Goal: Task Accomplishment & Management: Use online tool/utility

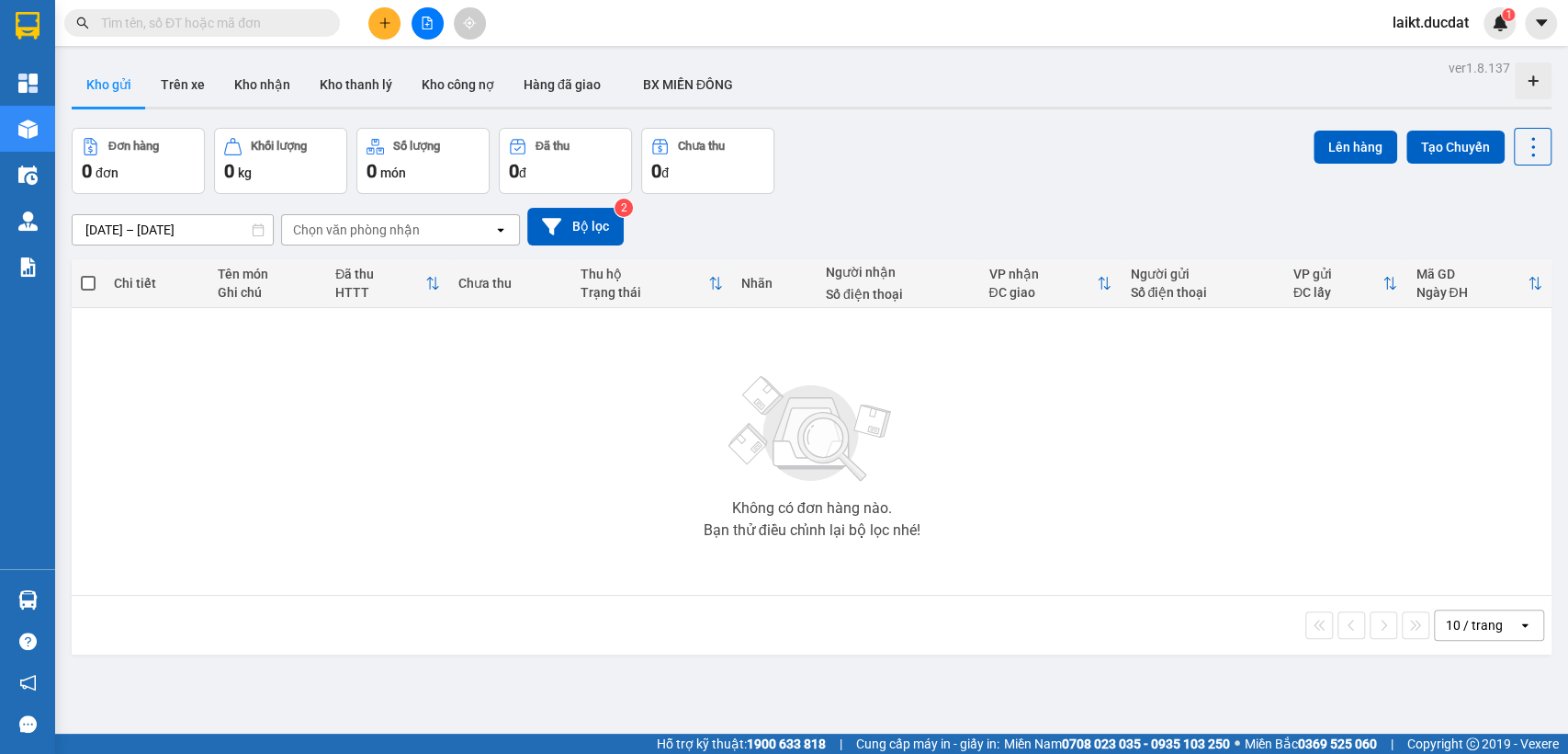
click at [230, 20] on input "text" at bounding box center [210, 23] width 216 height 21
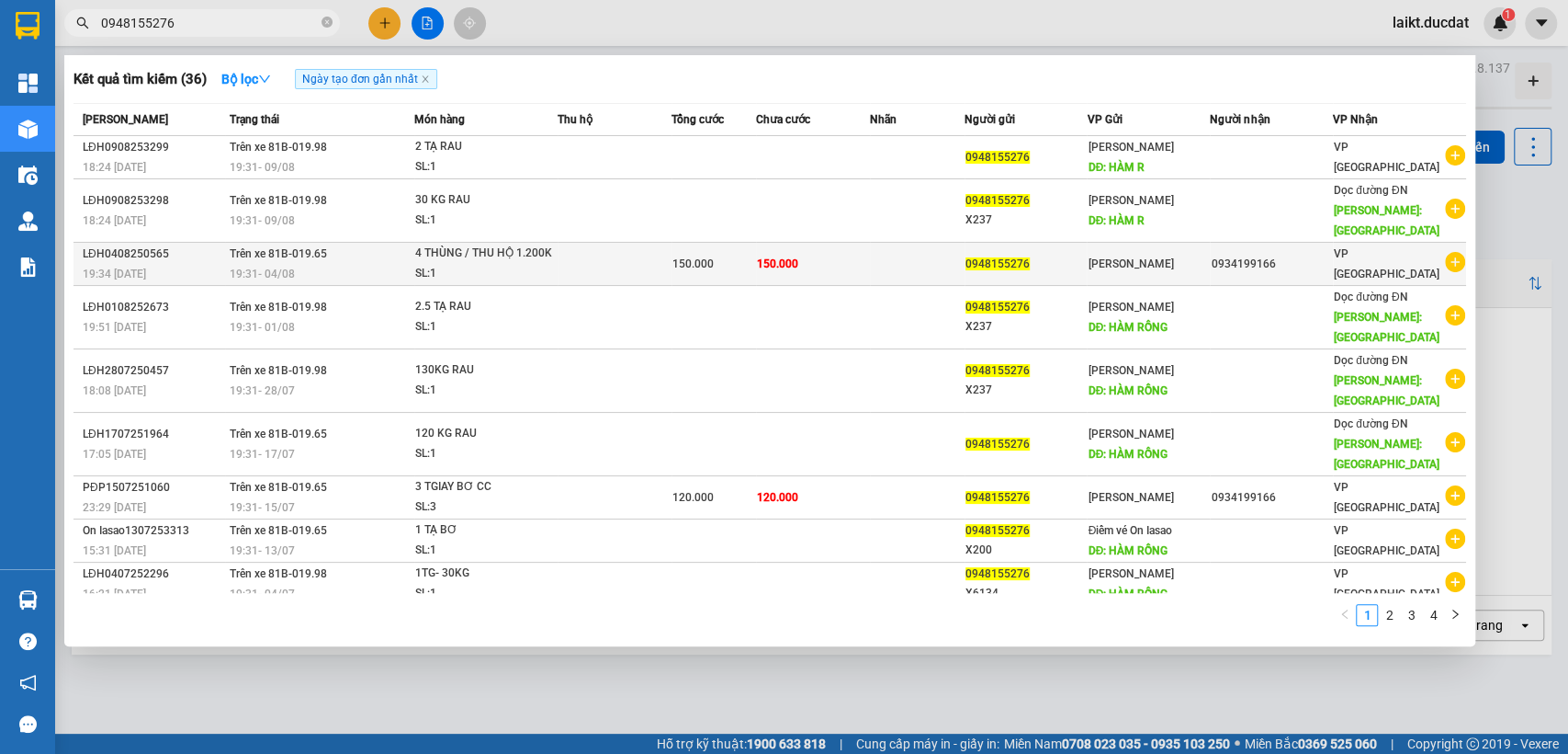
type input "0948155276"
click at [612, 260] on td at bounding box center [615, 264] width 114 height 43
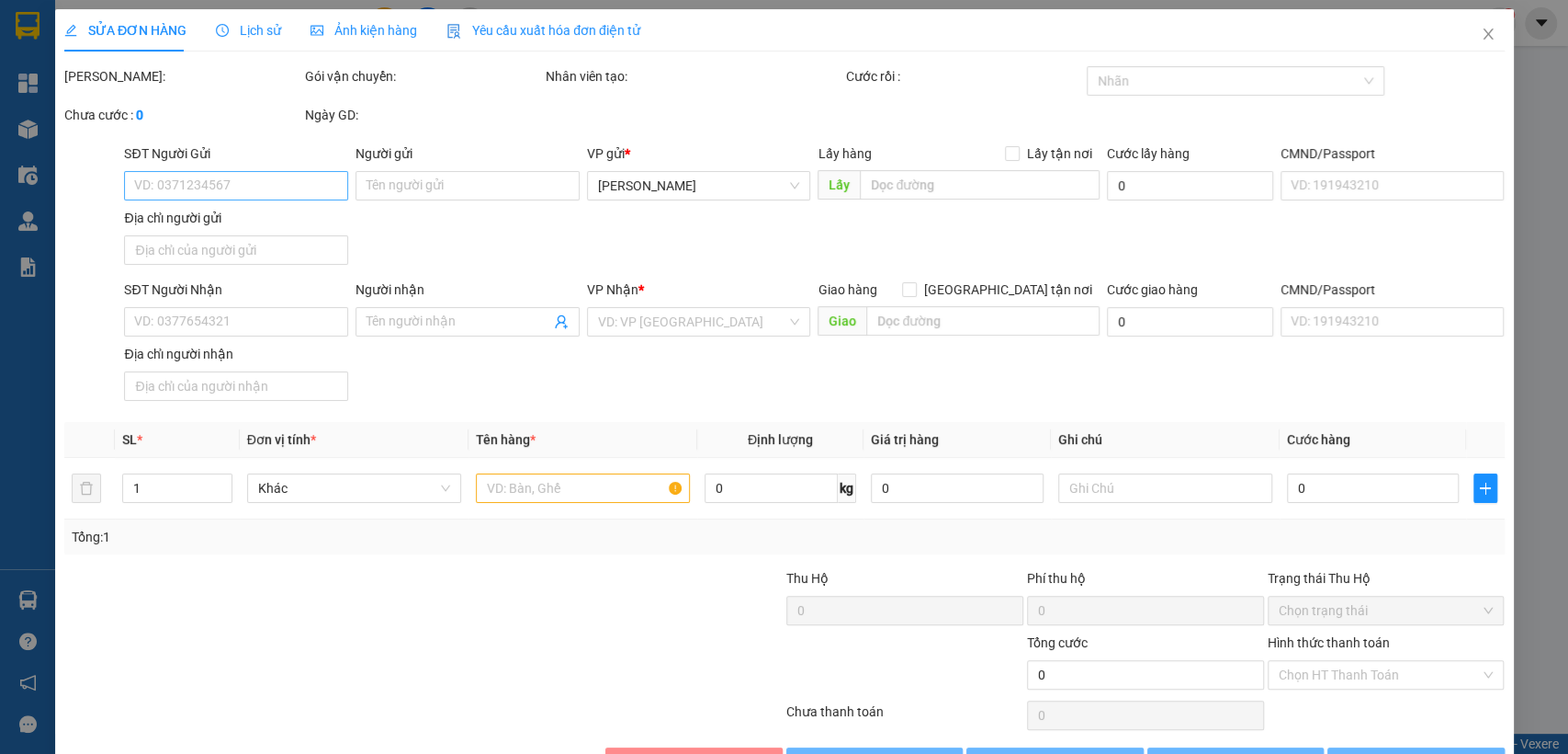
type input "0948155276"
type input "0934199166"
type input "150.000"
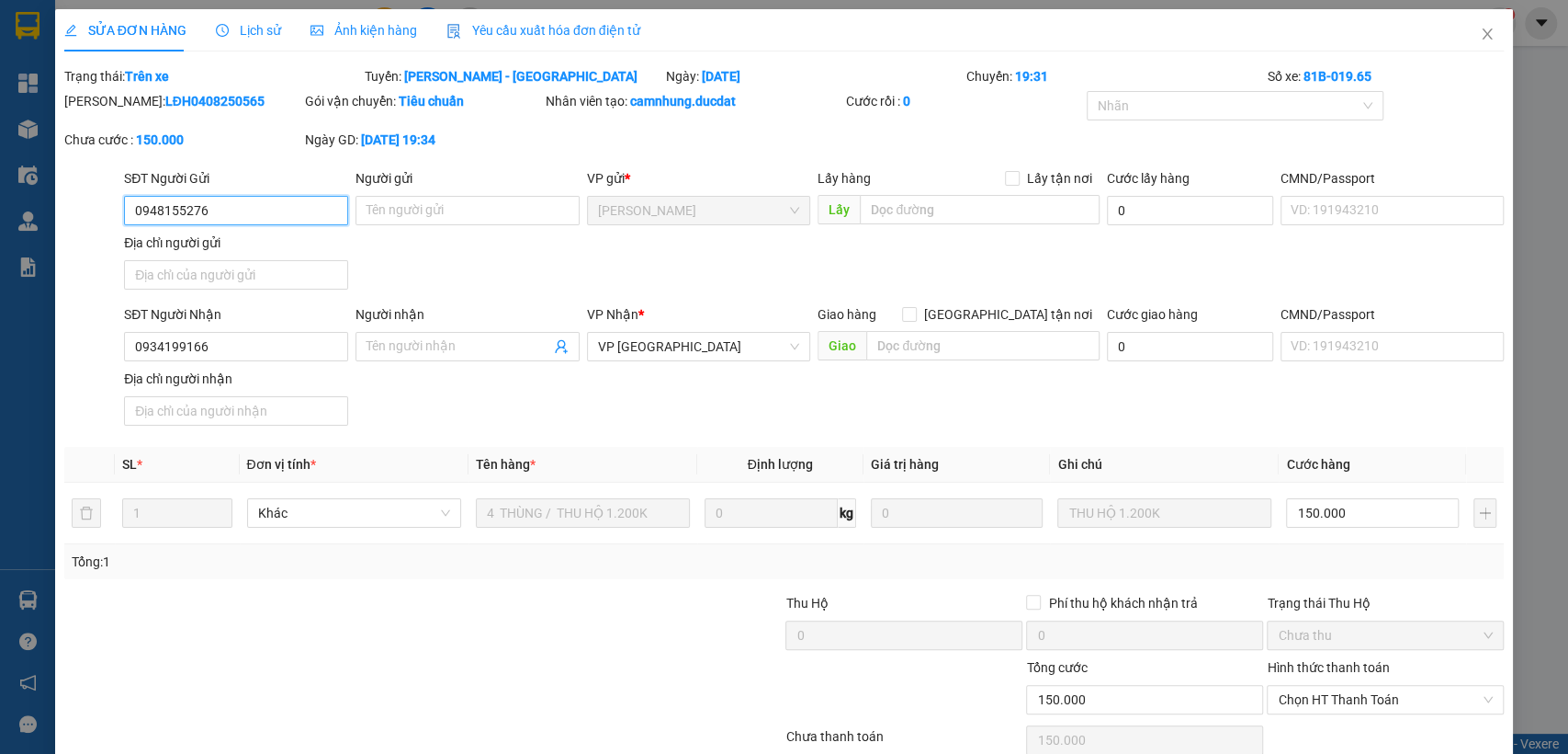
drag, startPoint x: 214, startPoint y: 209, endPoint x: 125, endPoint y: 208, distance: 89.0
click at [125, 208] on input "0948155276" at bounding box center [236, 211] width 224 height 30
click at [1479, 29] on icon "close" at bounding box center [1486, 33] width 15 height 15
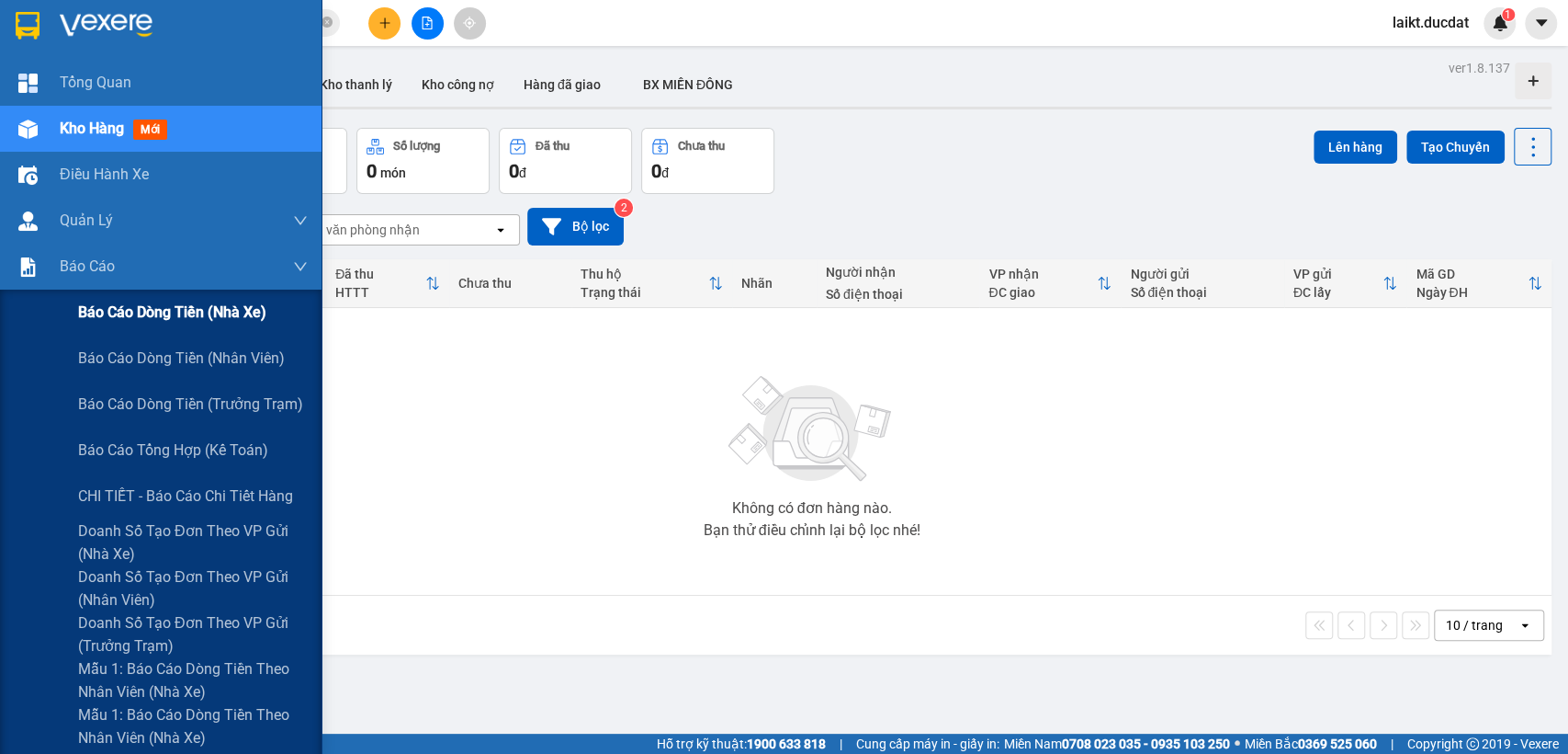
click at [197, 311] on span "Báo cáo dòng tiền (nhà xe)" at bounding box center [171, 311] width 188 height 23
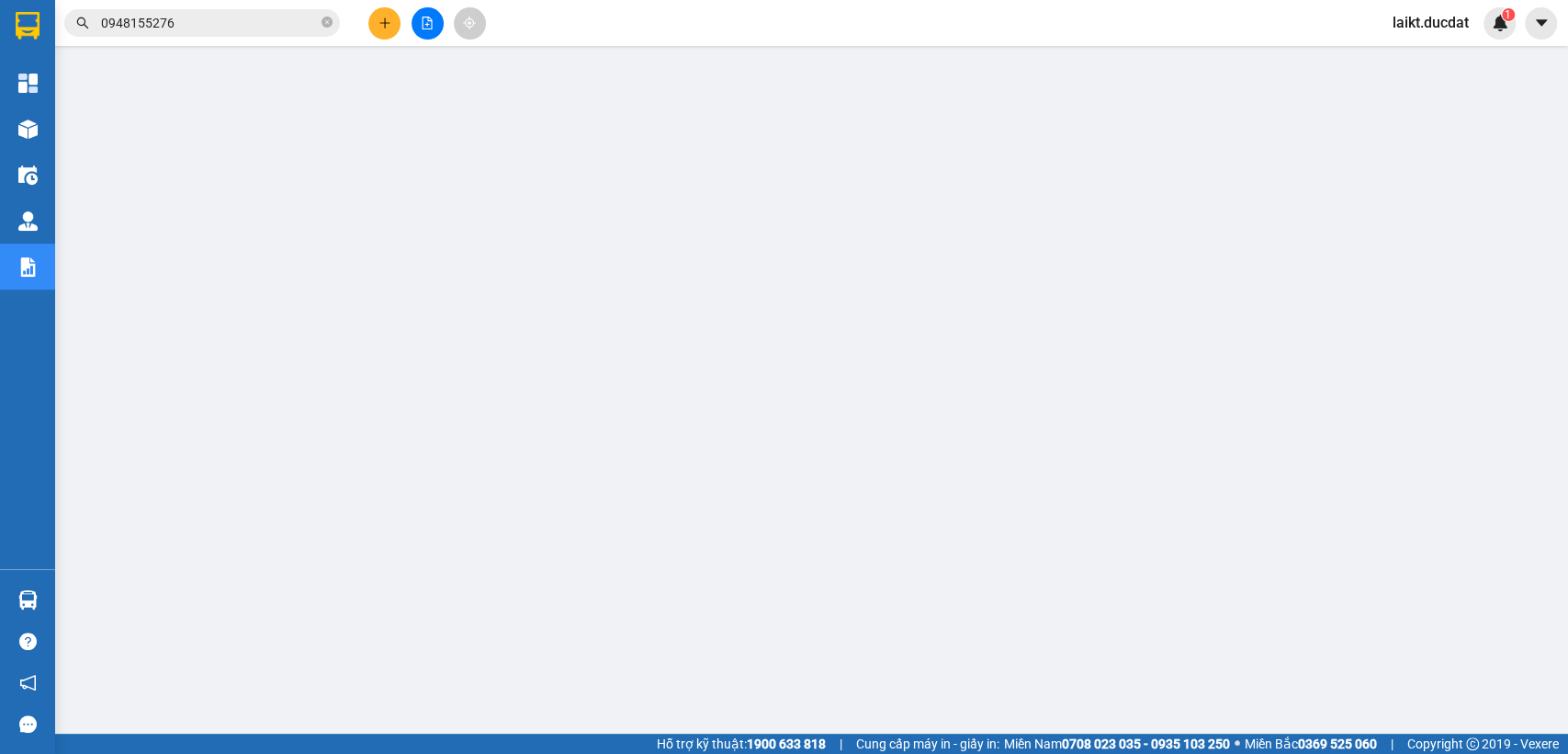
click at [422, 21] on icon "file-add" at bounding box center [427, 23] width 10 height 13
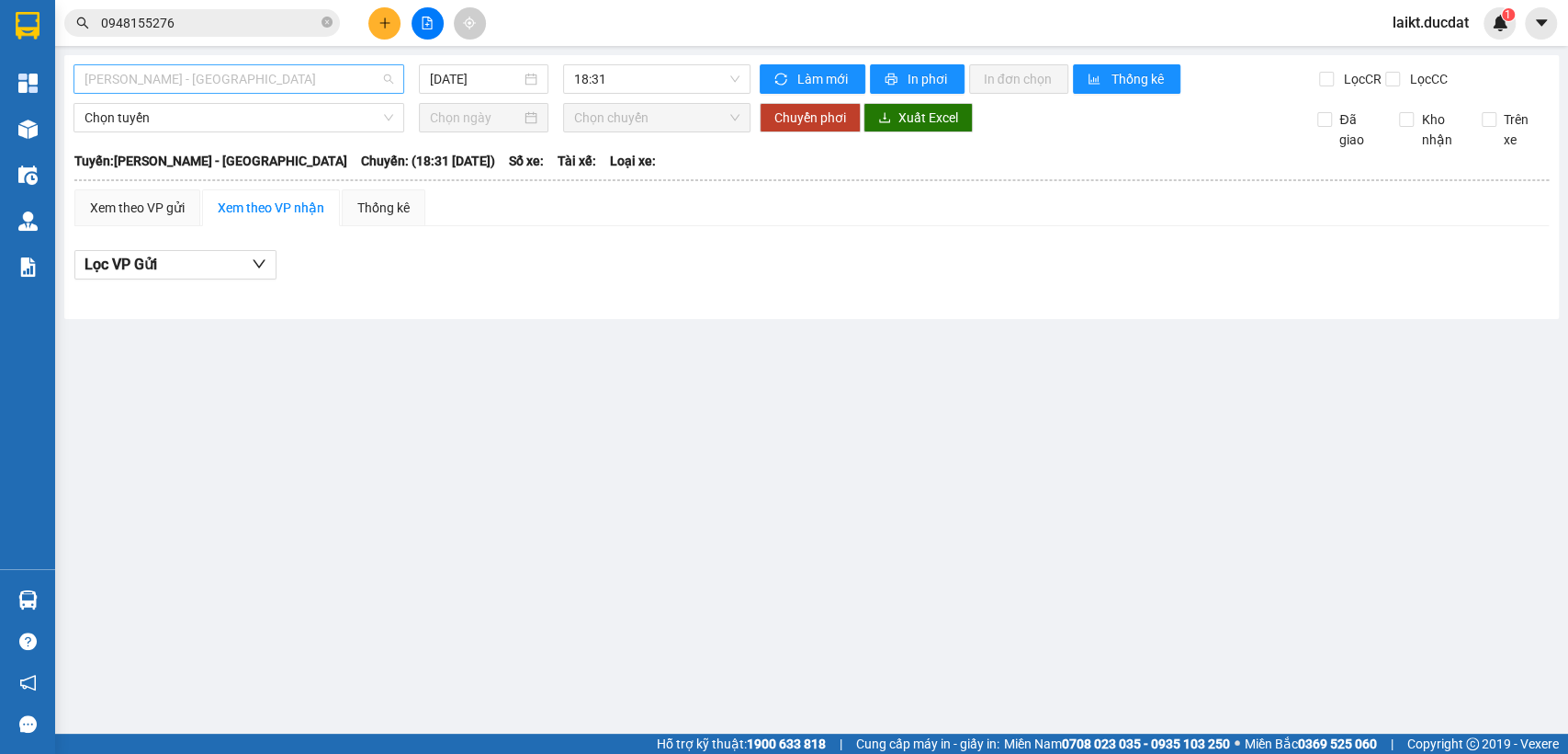
click at [187, 82] on span "[PERSON_NAME] - [GEOGRAPHIC_DATA]" at bounding box center [239, 79] width 309 height 28
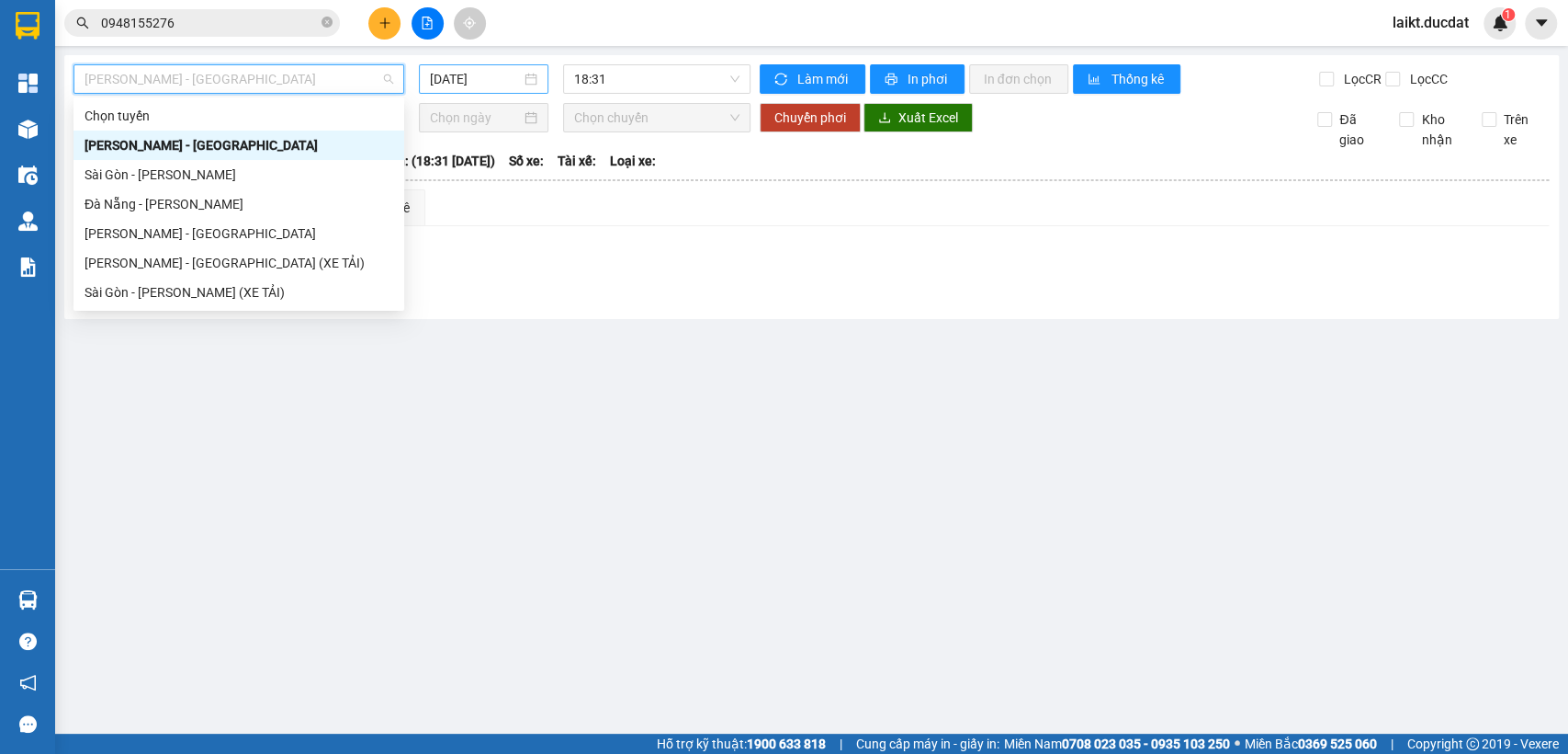
click at [479, 80] on input "[DATE]" at bounding box center [475, 79] width 90 height 21
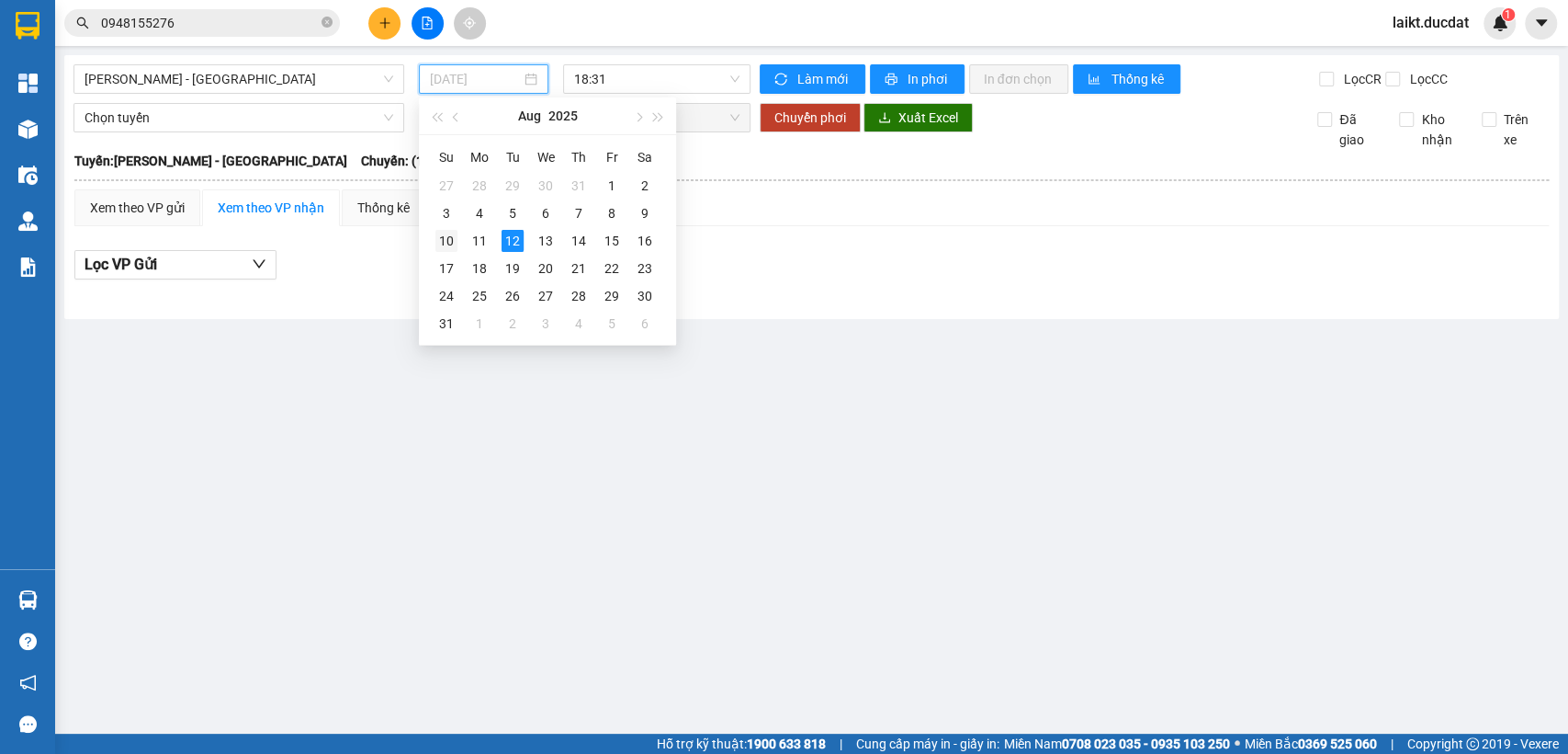
click at [443, 241] on div "10" at bounding box center [447, 240] width 22 height 22
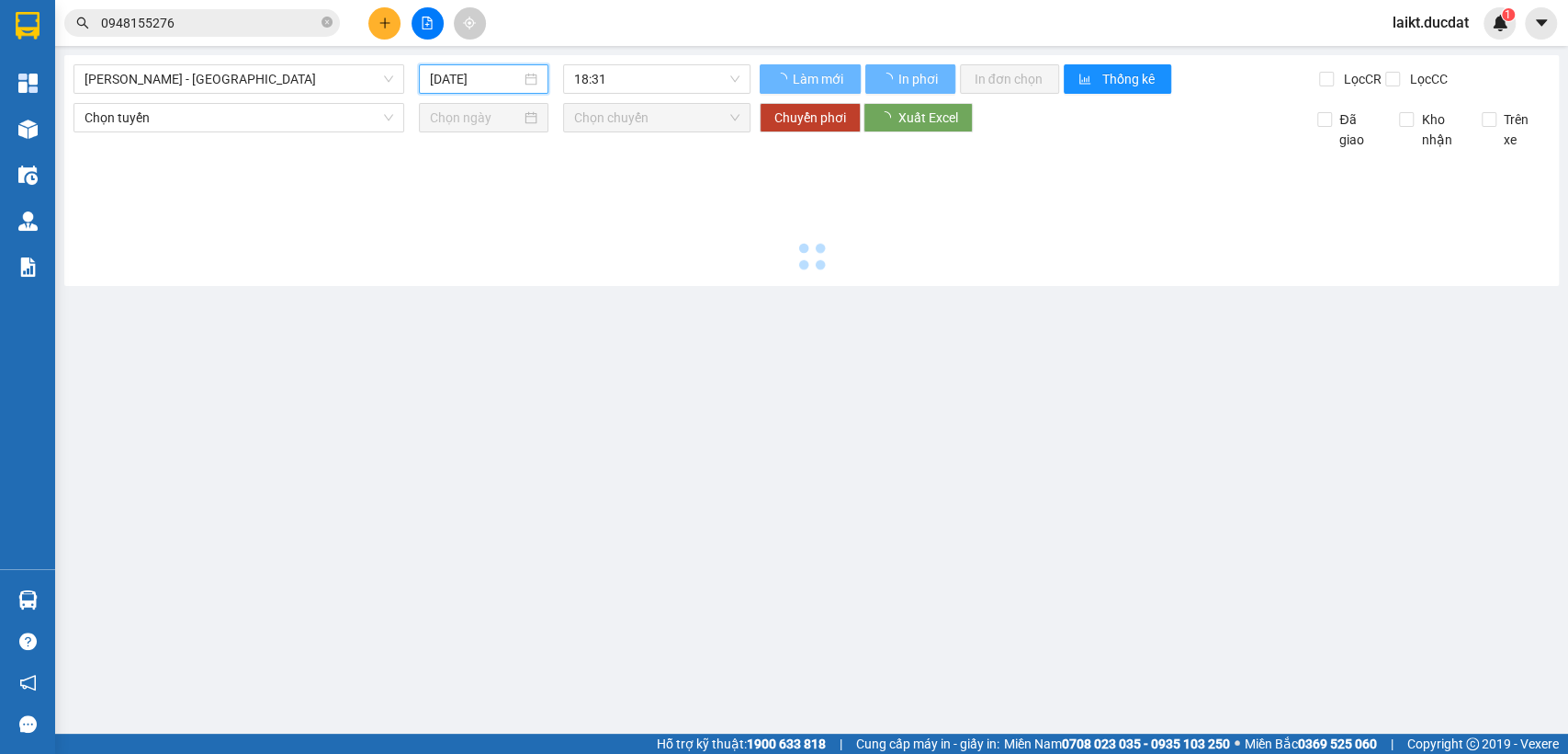
type input "[DATE]"
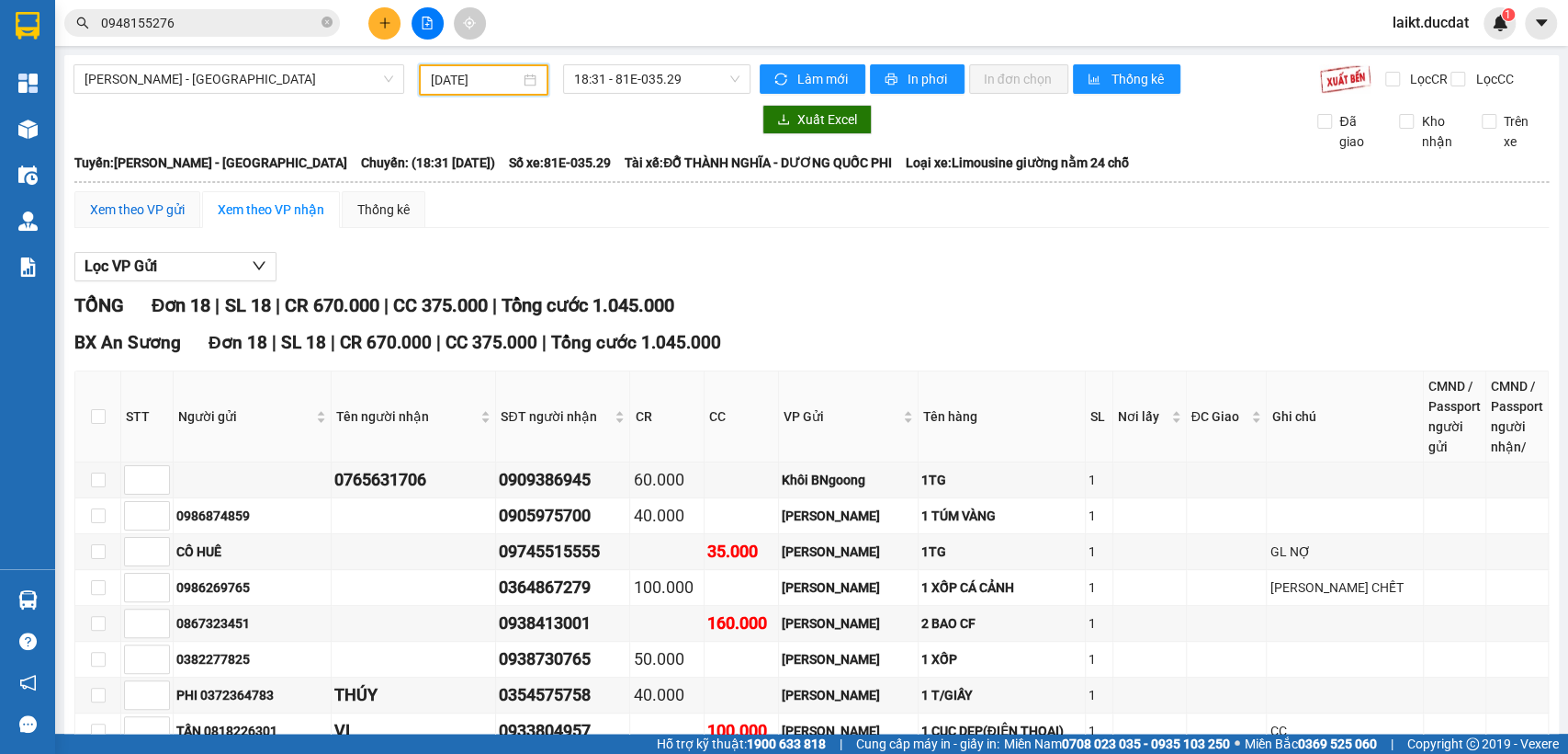
click at [123, 220] on div "Xem theo VP gửi" at bounding box center [137, 210] width 94 height 21
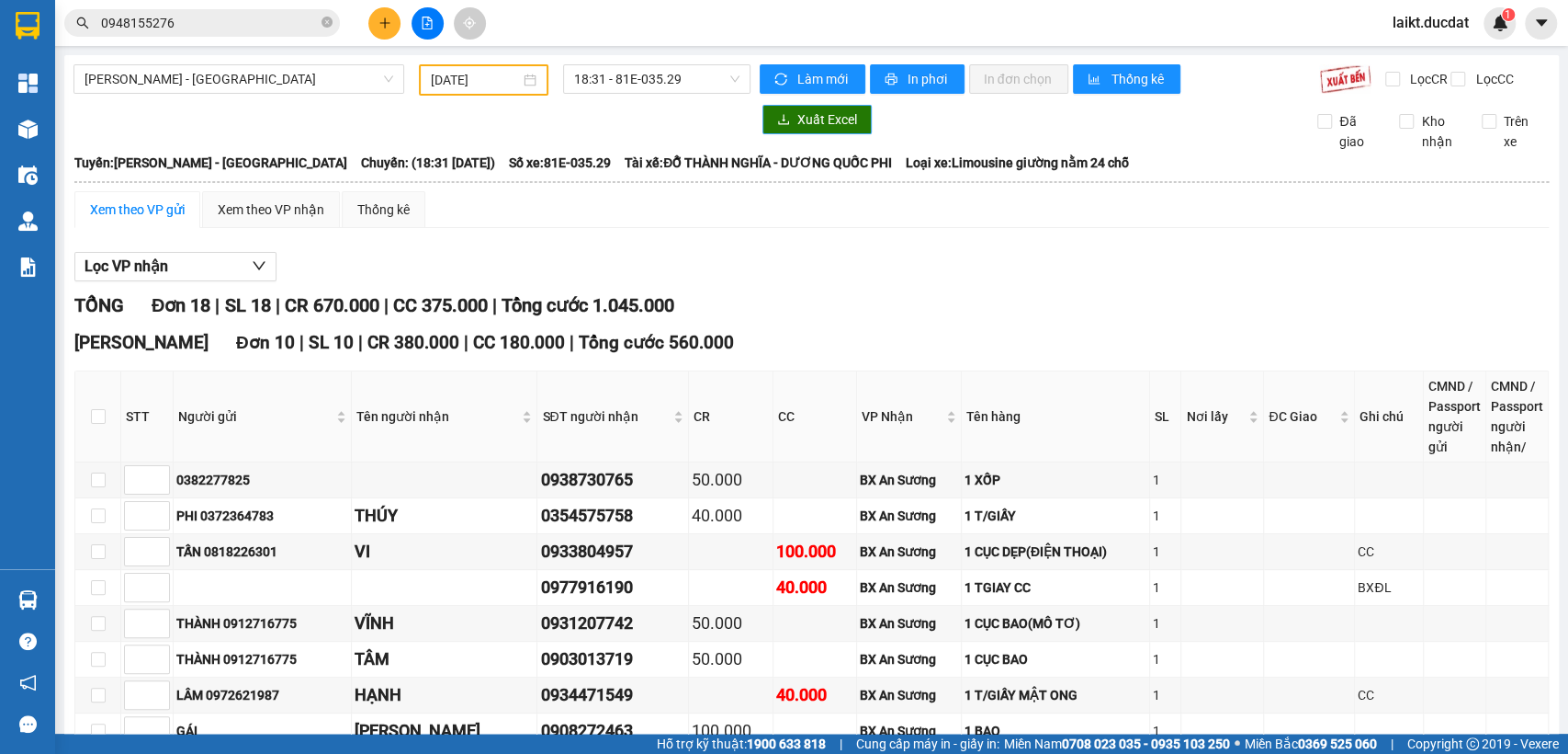
click at [823, 130] on span "Xuất Excel" at bounding box center [826, 119] width 60 height 21
click at [205, 88] on span "[PERSON_NAME] - [GEOGRAPHIC_DATA]" at bounding box center [239, 79] width 309 height 28
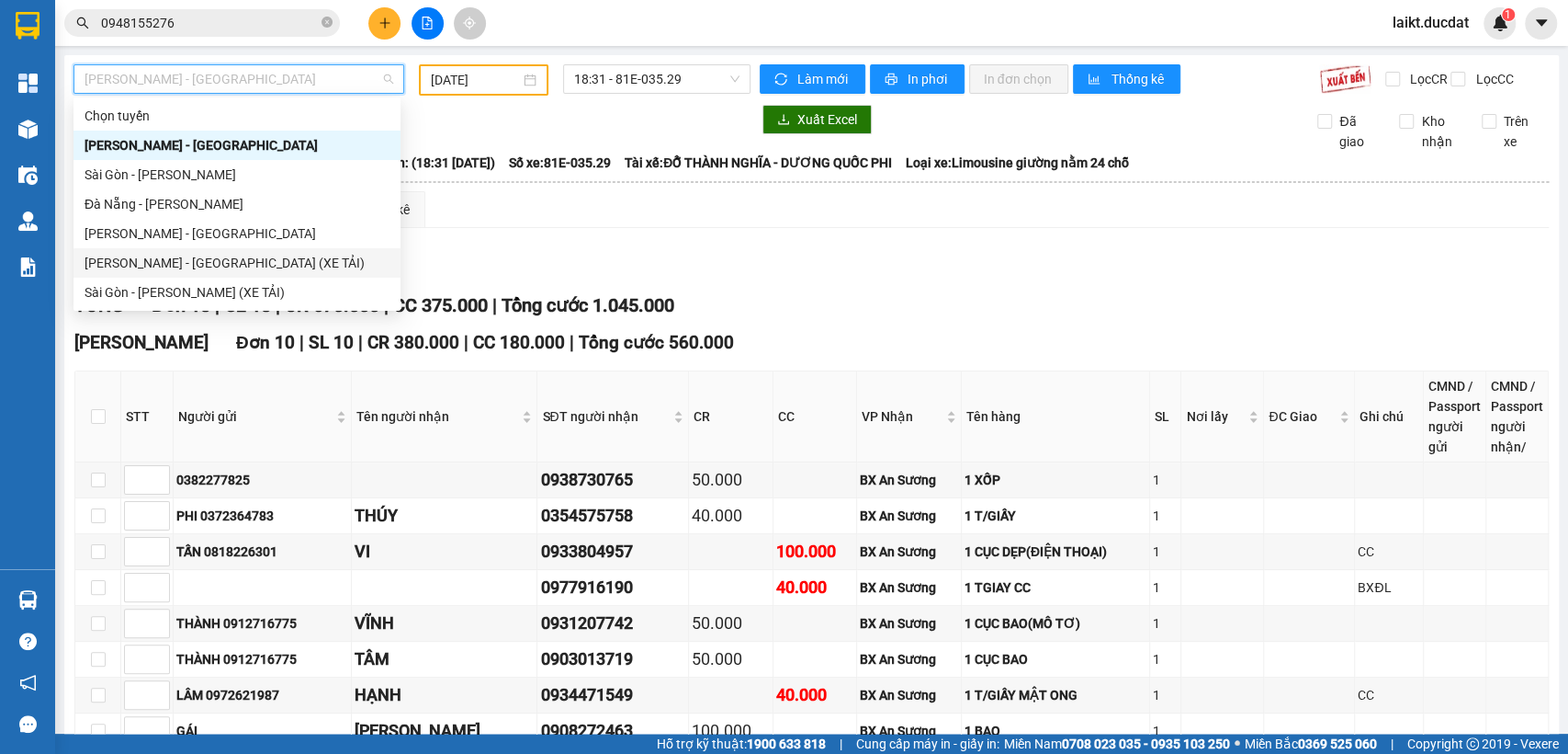
click at [147, 255] on div "[PERSON_NAME] - [GEOGRAPHIC_DATA] (XE TẢI)" at bounding box center [237, 263] width 305 height 21
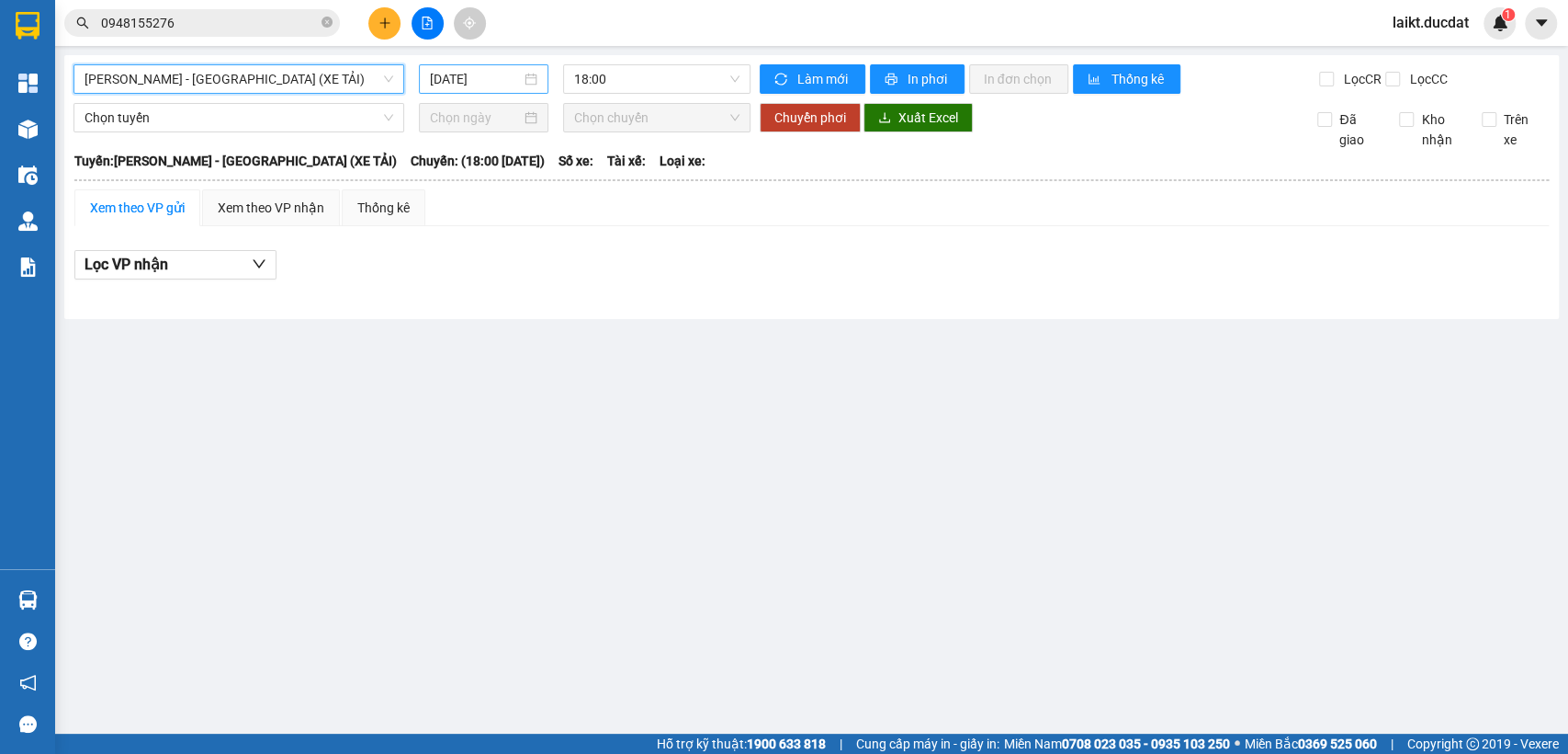
click at [505, 81] on input "[DATE]" at bounding box center [475, 79] width 90 height 21
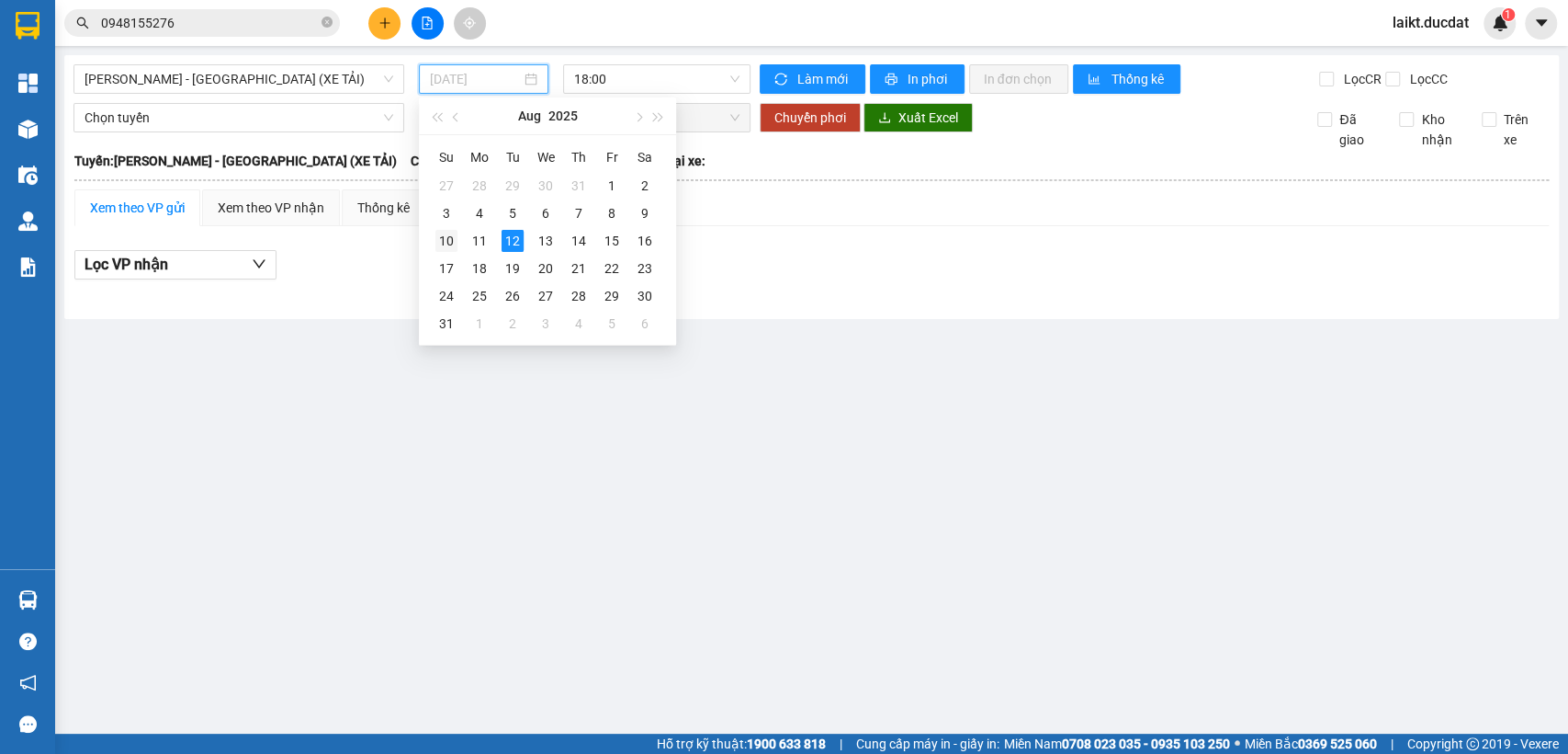
click at [449, 233] on div "10" at bounding box center [447, 240] width 22 height 22
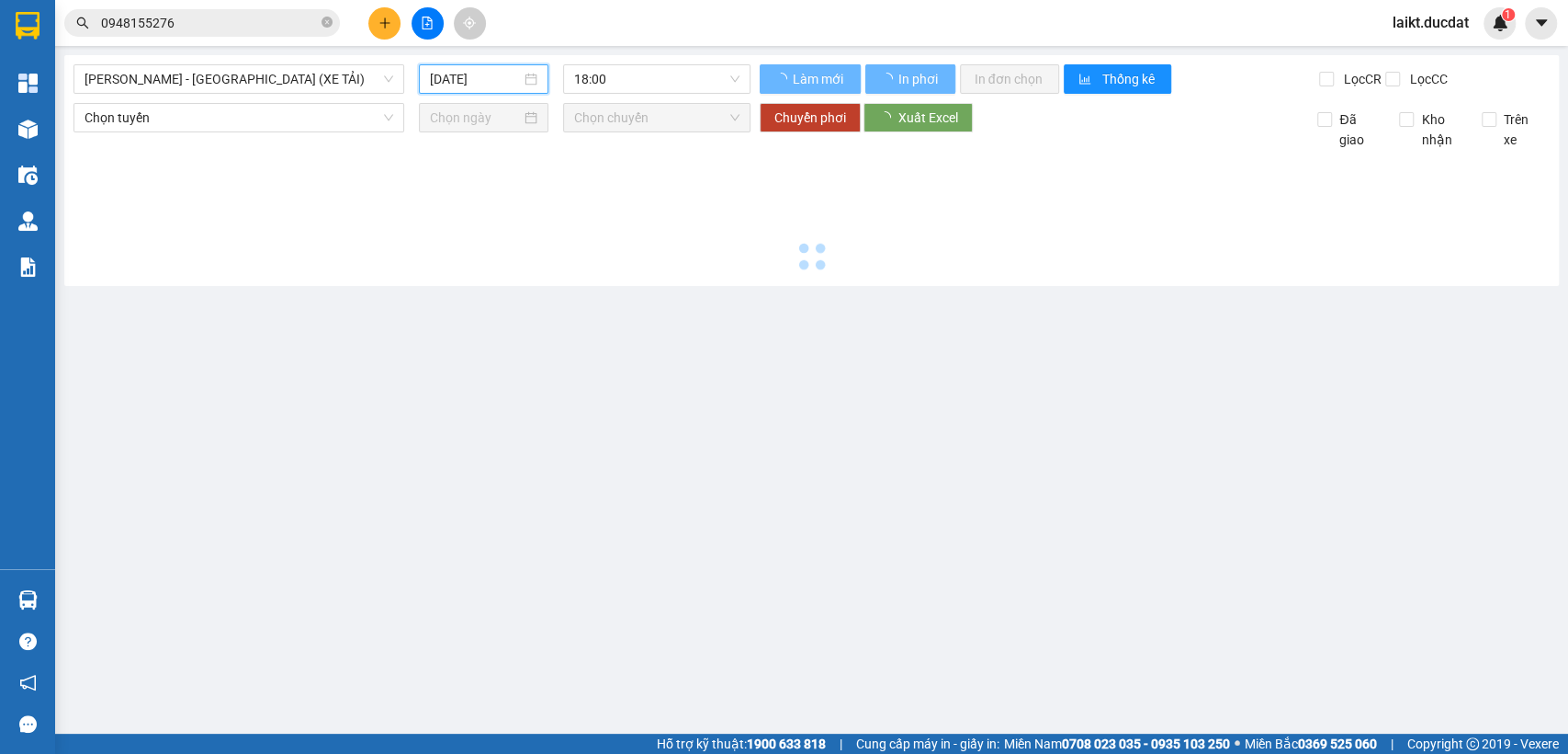
type input "[DATE]"
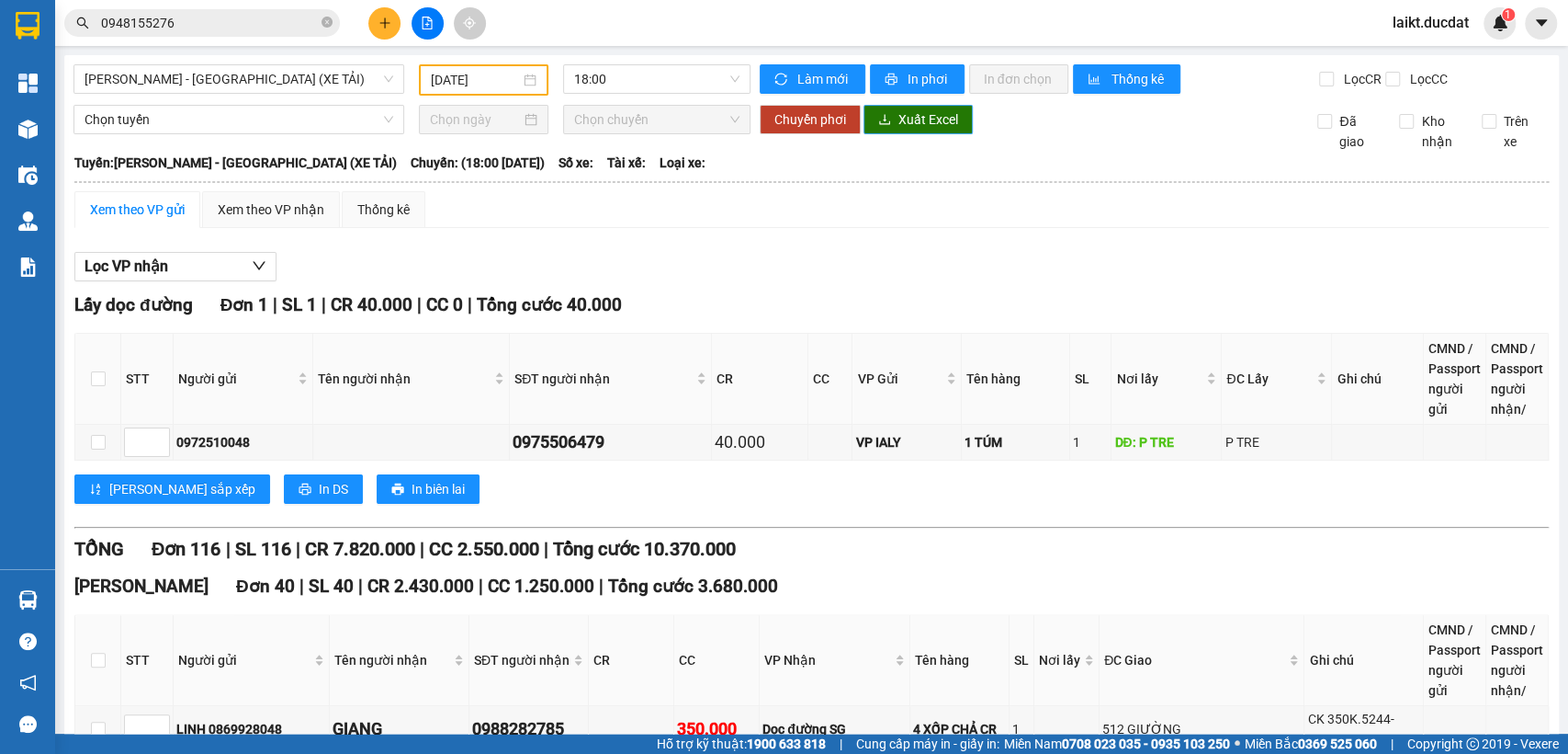
click at [898, 130] on span "Xuất Excel" at bounding box center [928, 119] width 60 height 21
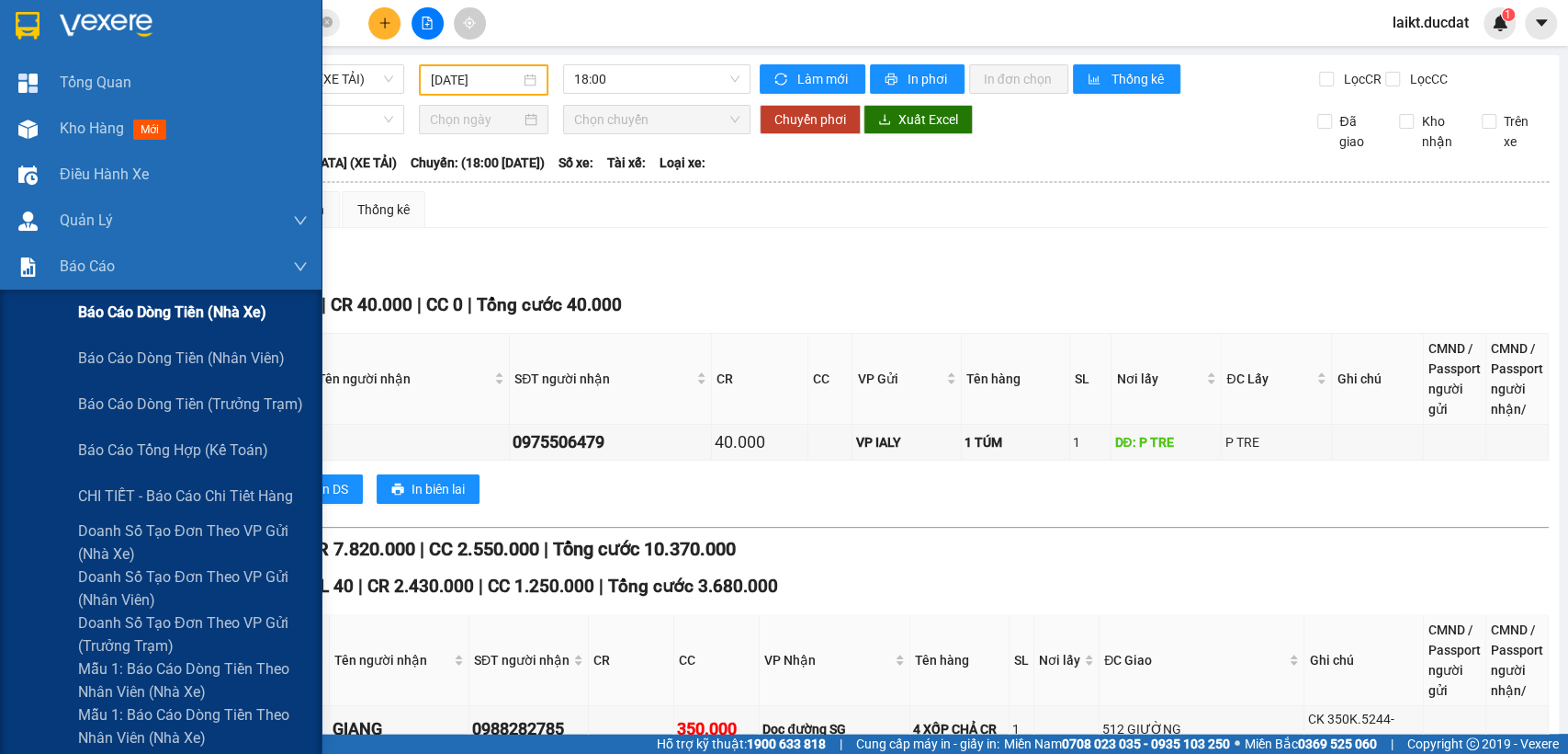
click at [156, 311] on span "Báo cáo dòng tiền (nhà xe)" at bounding box center [171, 311] width 188 height 23
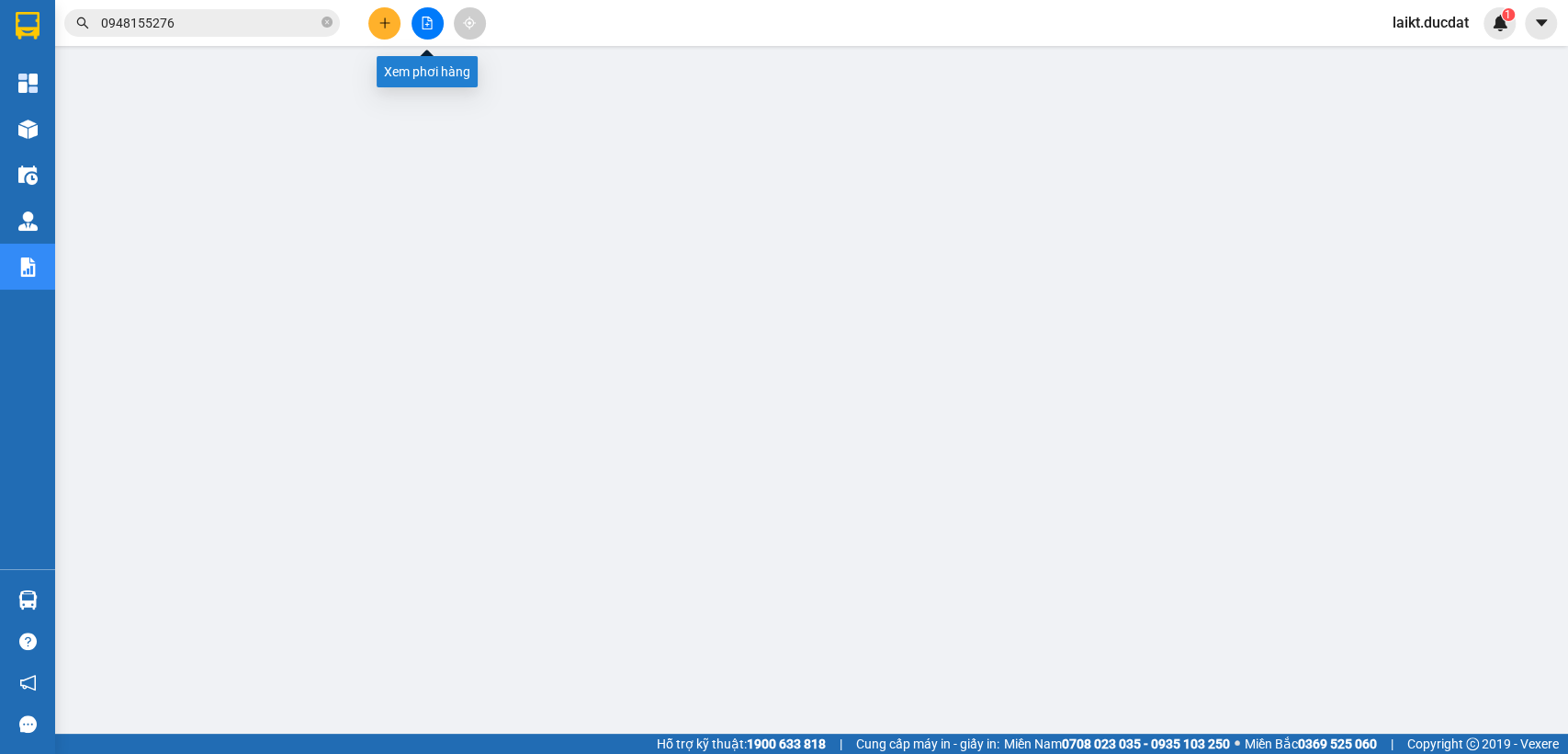
click at [429, 24] on icon "file-add" at bounding box center [427, 23] width 13 height 13
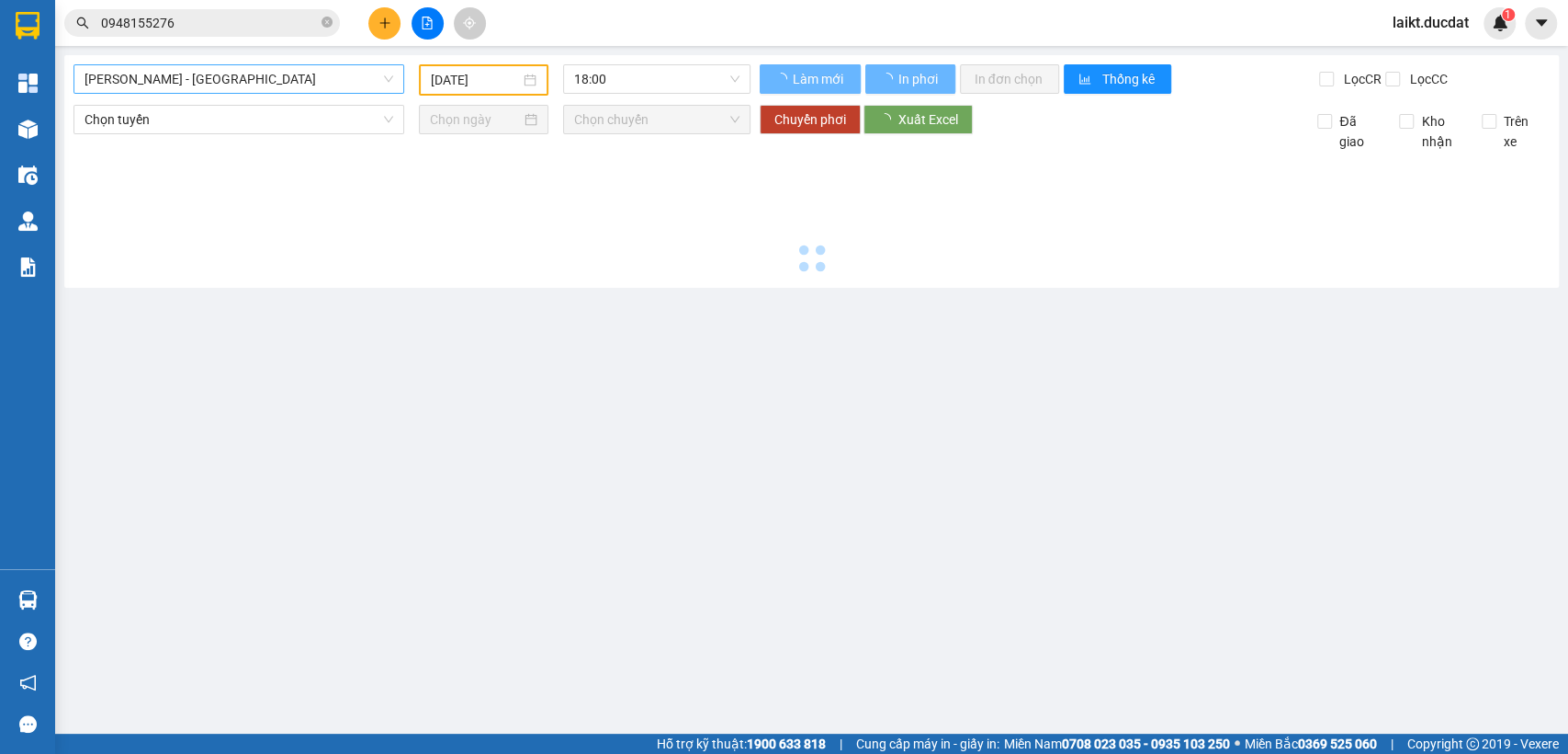
click at [212, 83] on span "[PERSON_NAME] - [GEOGRAPHIC_DATA]" at bounding box center [239, 79] width 309 height 28
type input "[DATE]"
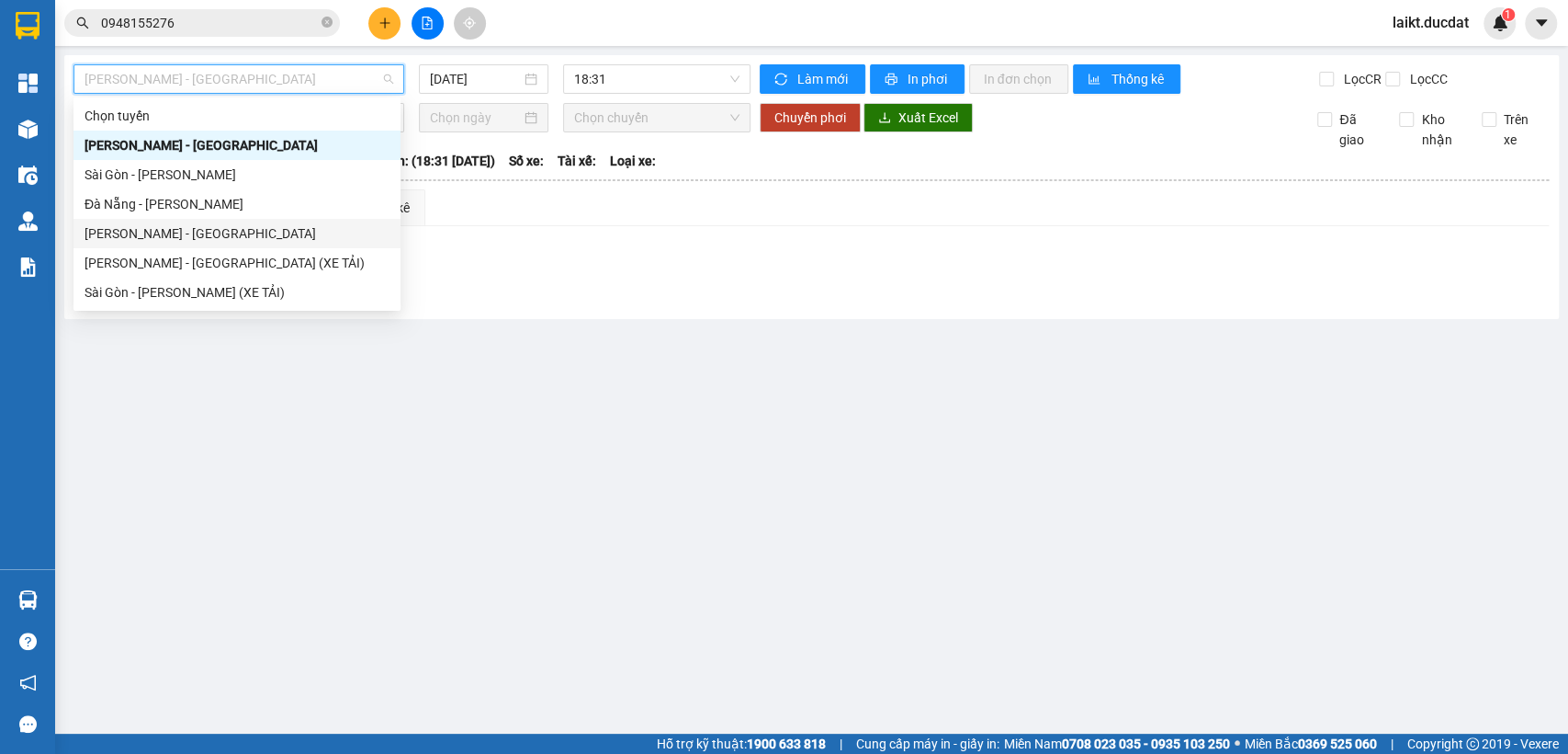
click at [133, 230] on div "[PERSON_NAME] - [GEOGRAPHIC_DATA]" at bounding box center [237, 233] width 305 height 21
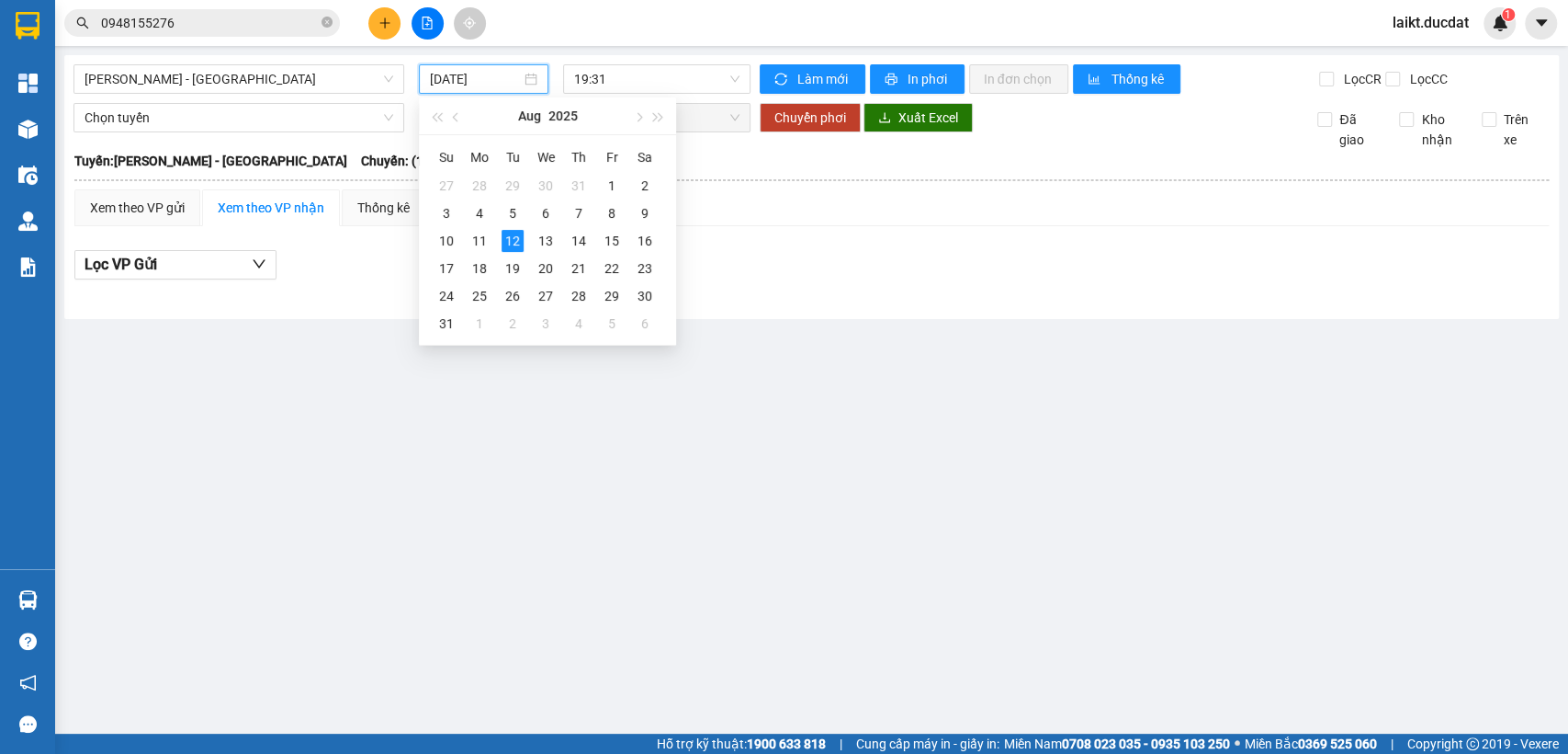
click at [514, 77] on input "[DATE]" at bounding box center [475, 79] width 90 height 21
click at [446, 237] on div "10" at bounding box center [447, 240] width 22 height 22
type input "[DATE]"
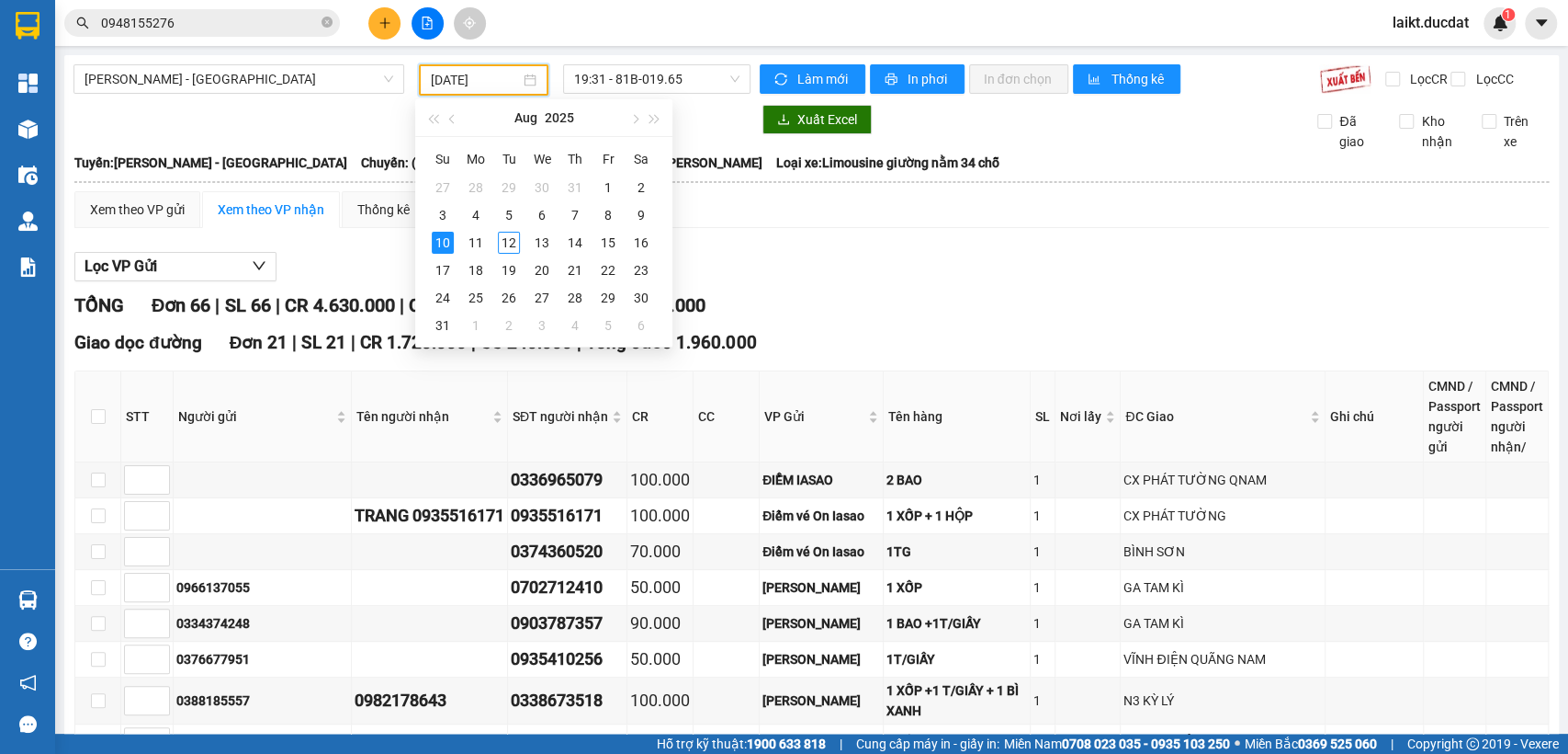
scroll to position [416, 0]
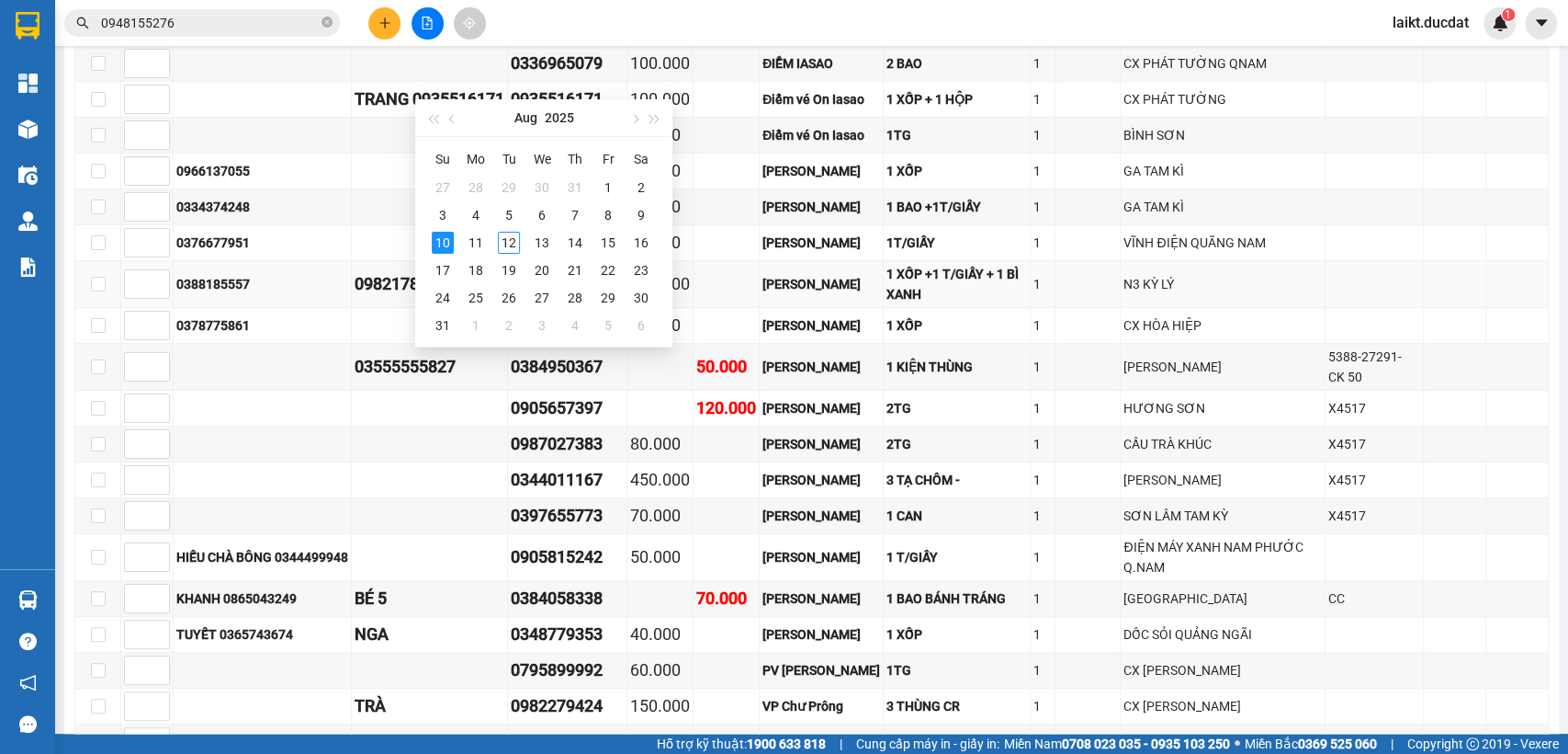
click at [1325, 302] on td at bounding box center [1374, 284] width 98 height 47
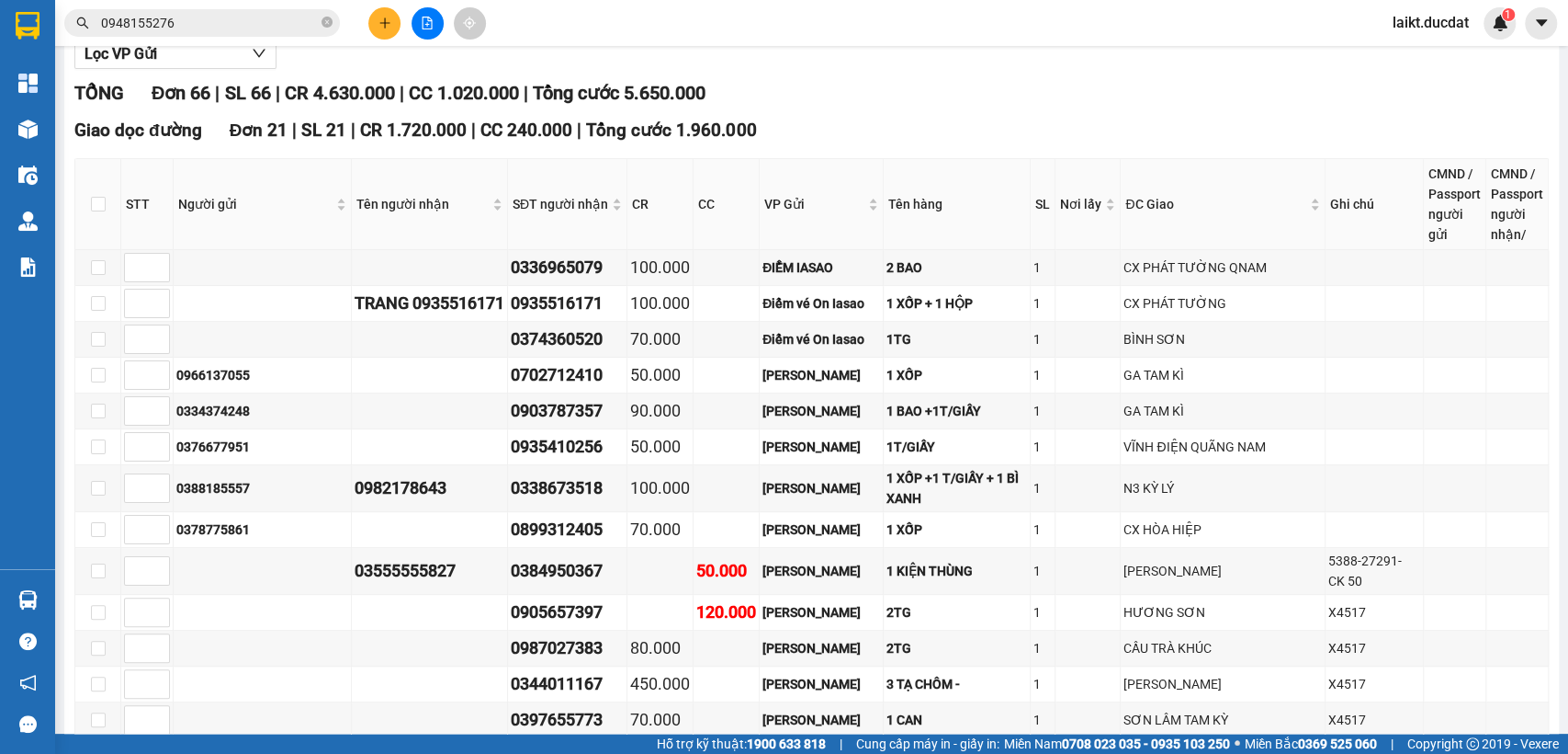
scroll to position [0, 0]
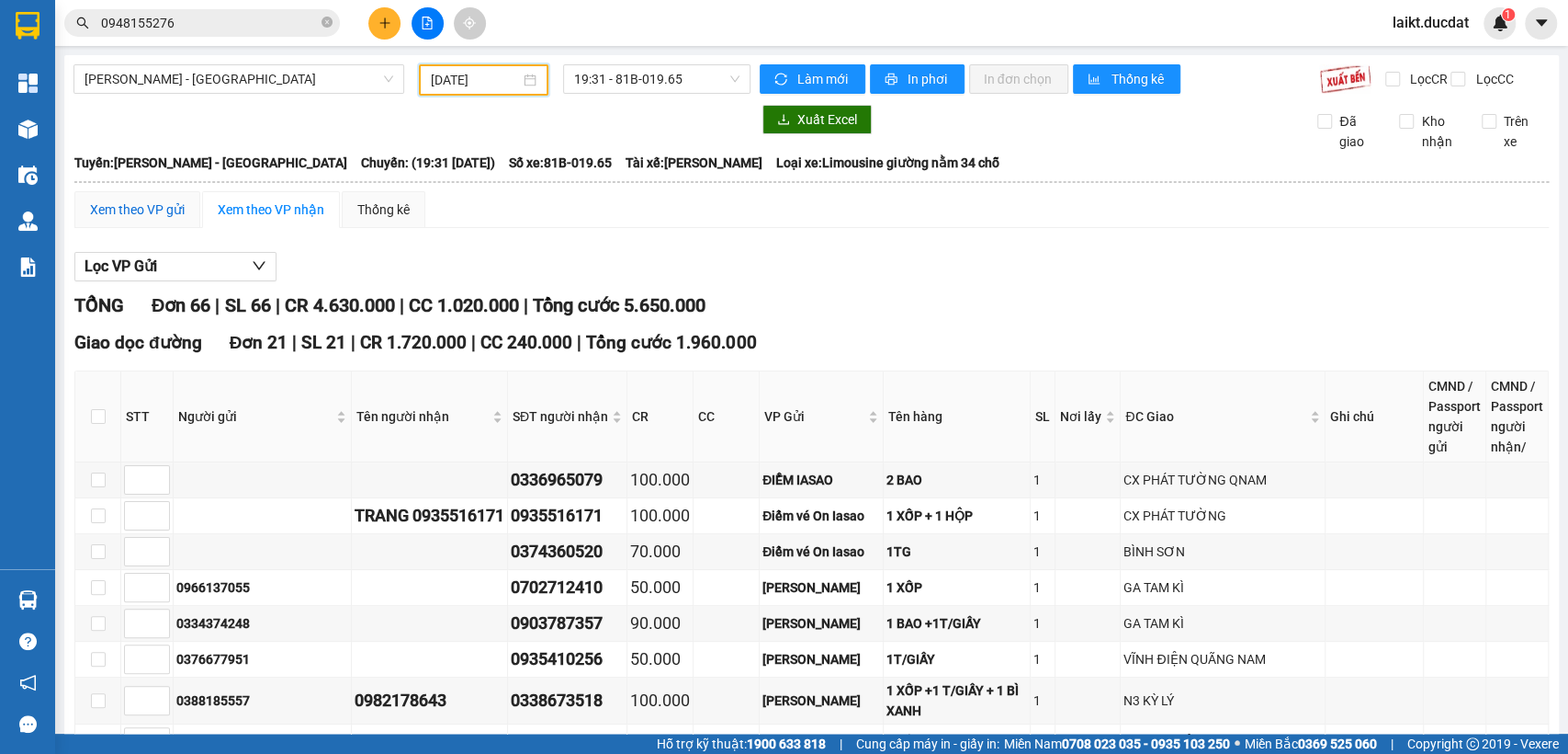
click at [136, 220] on div "Xem theo VP gửi" at bounding box center [137, 210] width 94 height 21
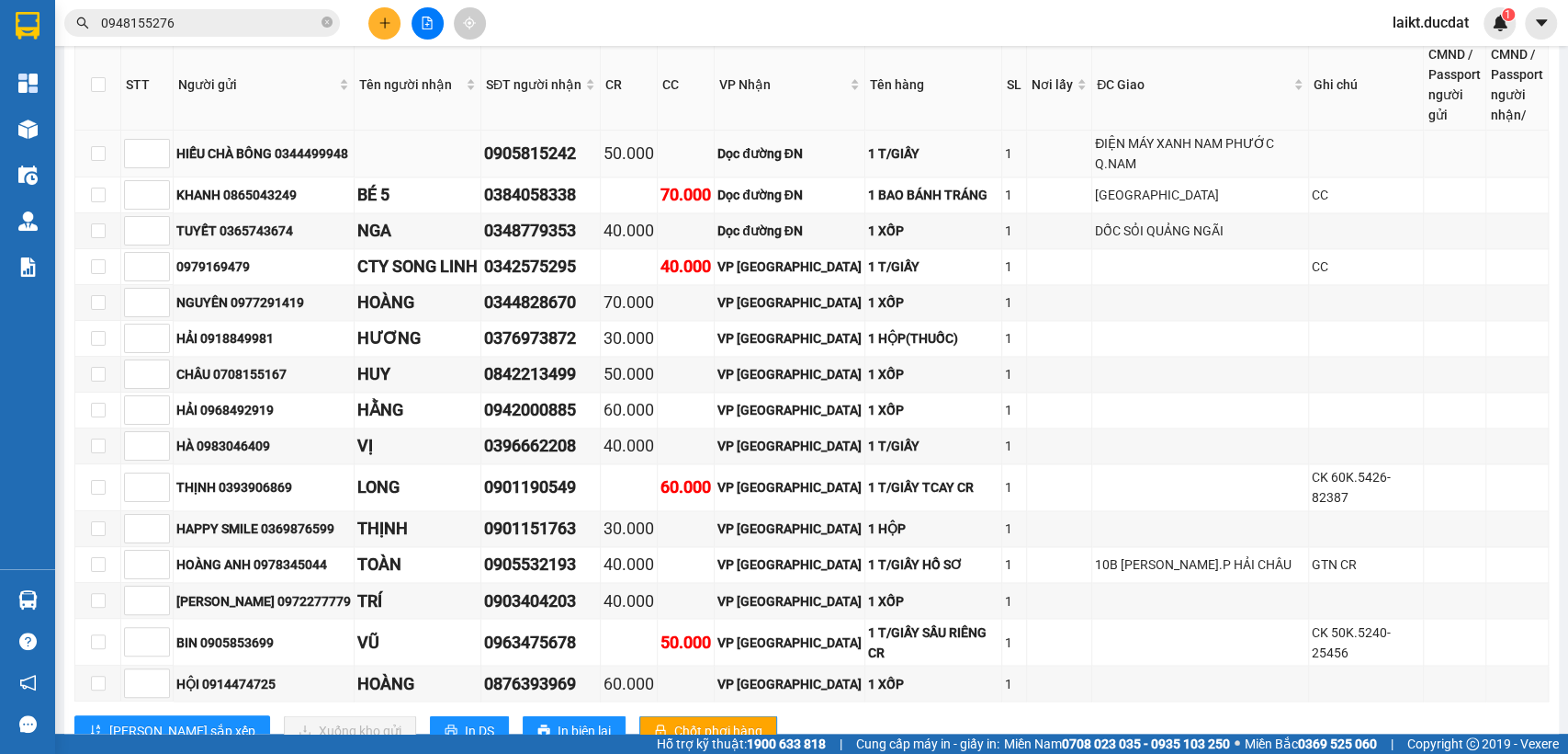
scroll to position [1853, 0]
